Goal: Navigation & Orientation: Find specific page/section

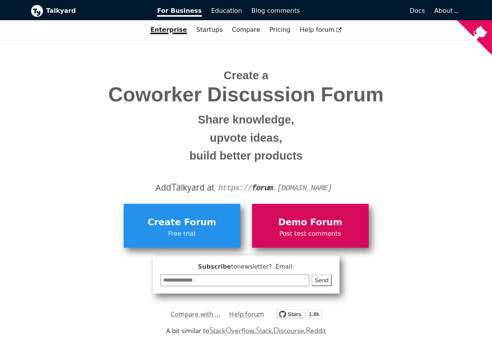
click at [302, 225] on span "Demo Forum" at bounding box center [310, 222] width 109 height 15
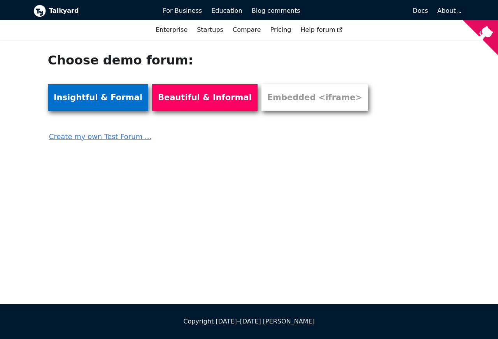
click at [87, 99] on link "Insightful & Formal" at bounding box center [98, 97] width 100 height 26
